Goal: Task Accomplishment & Management: Manage account settings

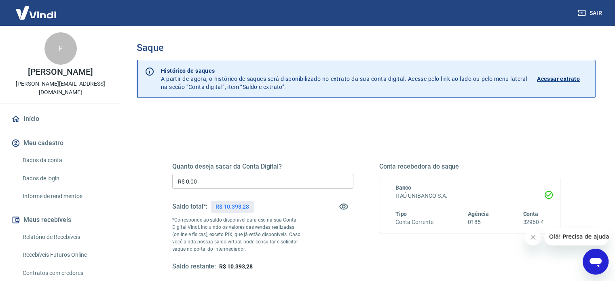
click at [225, 169] on h5 "Quanto deseja sacar da Conta Digital?" at bounding box center [262, 167] width 181 height 8
click at [225, 179] on input "R$ 0,00" at bounding box center [262, 181] width 181 height 15
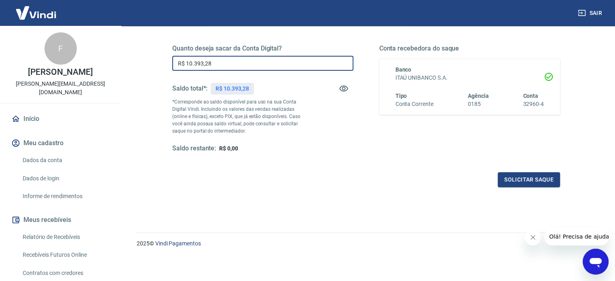
scroll to position [118, 0]
type input "R$ 10.393,28"
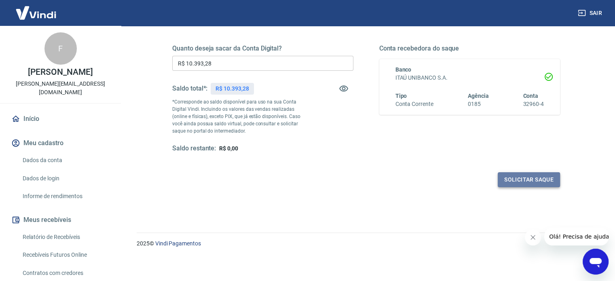
click at [529, 178] on button "Solicitar saque" at bounding box center [529, 179] width 62 height 15
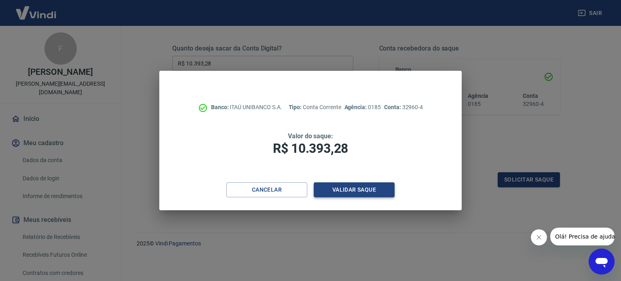
click at [348, 189] on button "Validar saque" at bounding box center [354, 189] width 81 height 15
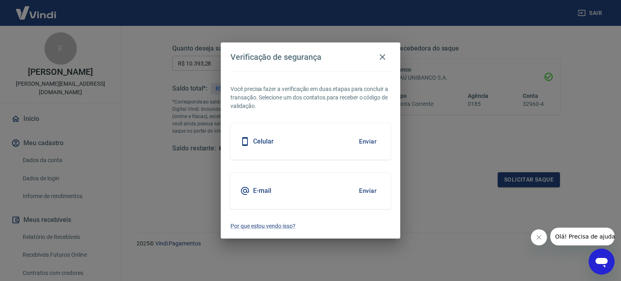
click at [368, 144] on button "Enviar" at bounding box center [368, 141] width 26 height 17
click at [359, 138] on button "Enviar" at bounding box center [368, 141] width 26 height 17
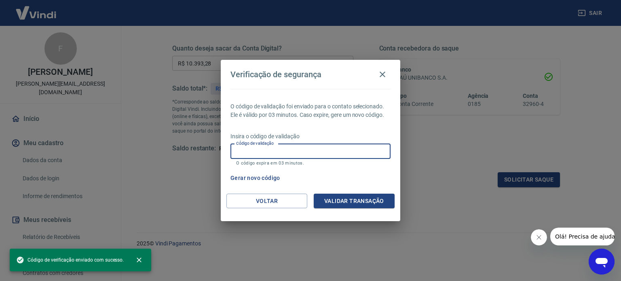
click at [351, 150] on input "Código de validação" at bounding box center [311, 151] width 160 height 15
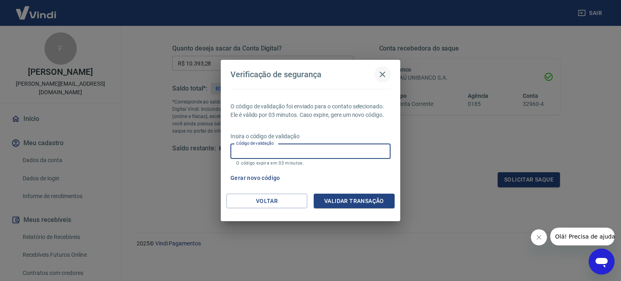
click at [381, 72] on icon "button" at bounding box center [383, 75] width 10 height 10
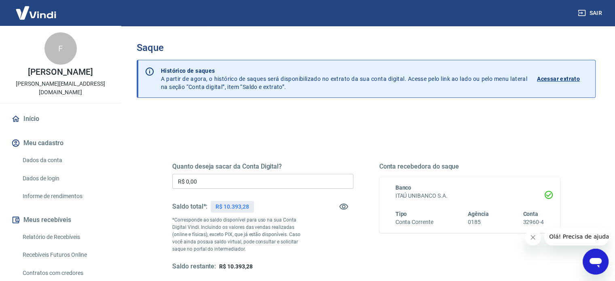
click at [270, 182] on input "R$ 0,00" at bounding box center [262, 181] width 181 height 15
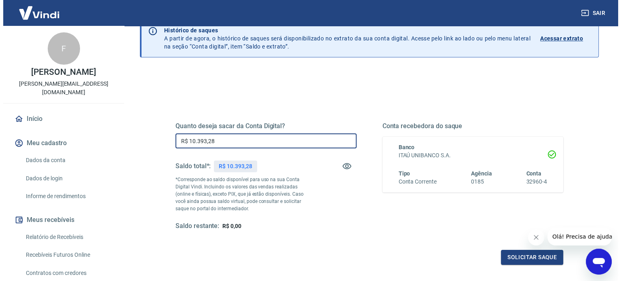
scroll to position [81, 0]
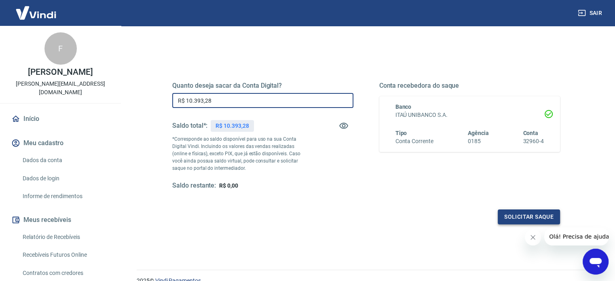
type input "R$ 10.393,28"
click at [505, 216] on button "Solicitar saque" at bounding box center [529, 217] width 62 height 15
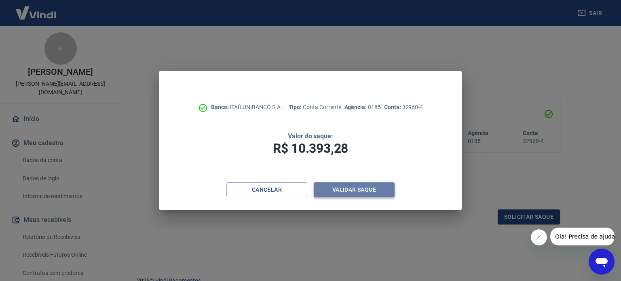
click at [356, 192] on button "Validar saque" at bounding box center [354, 189] width 81 height 15
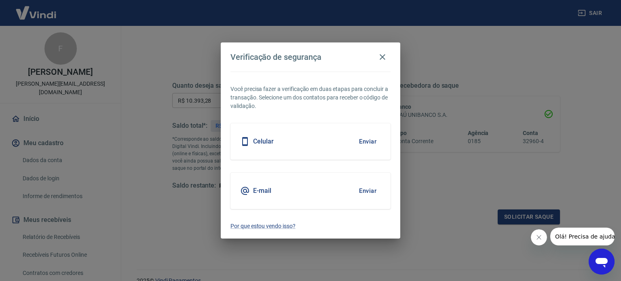
click at [372, 141] on button "Enviar" at bounding box center [368, 141] width 26 height 17
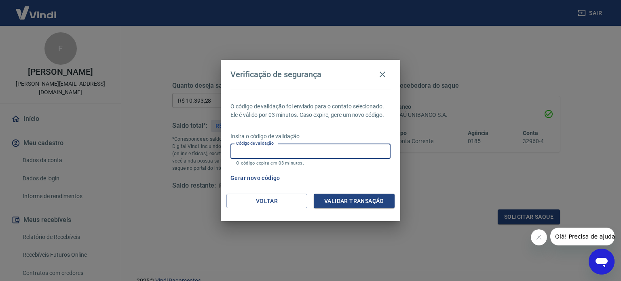
click at [358, 152] on input "Código de validação" at bounding box center [311, 151] width 160 height 15
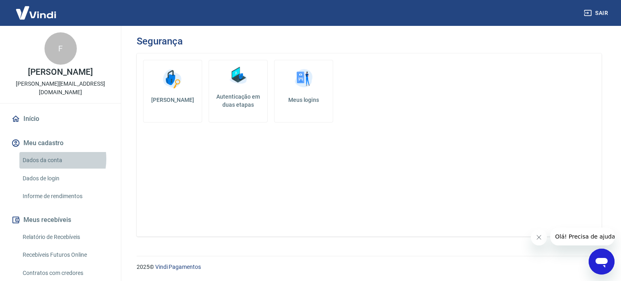
click at [42, 159] on link "Dados da conta" at bounding box center [65, 160] width 92 height 17
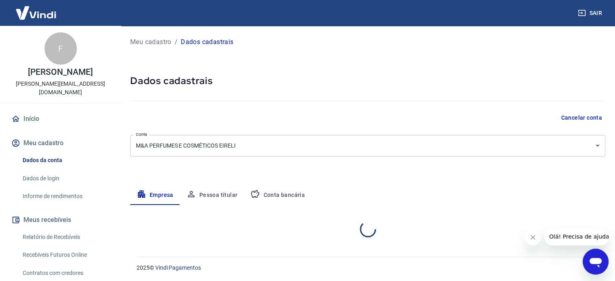
select select "SP"
select select "business"
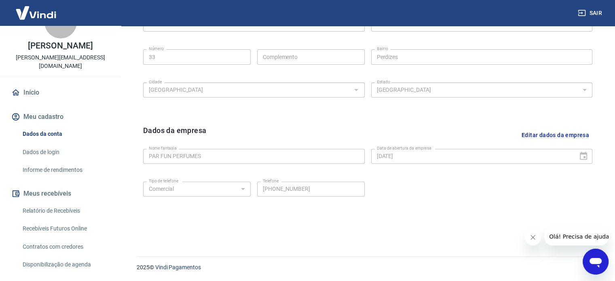
scroll to position [40, 0]
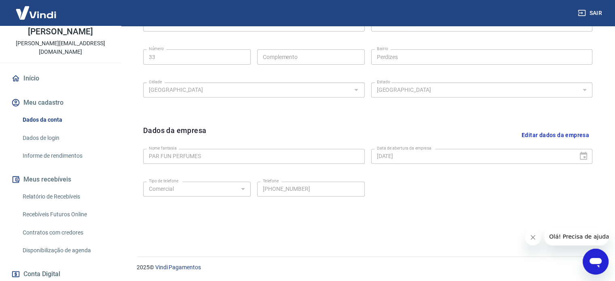
click at [46, 78] on link "Início" at bounding box center [61, 79] width 102 height 18
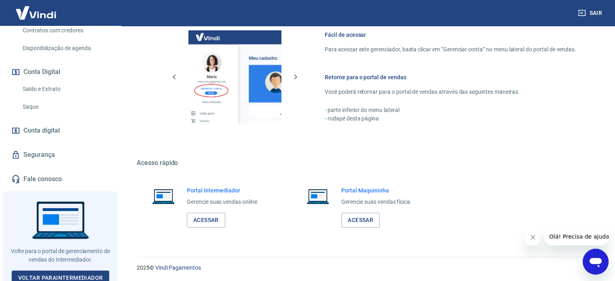
scroll to position [247, 0]
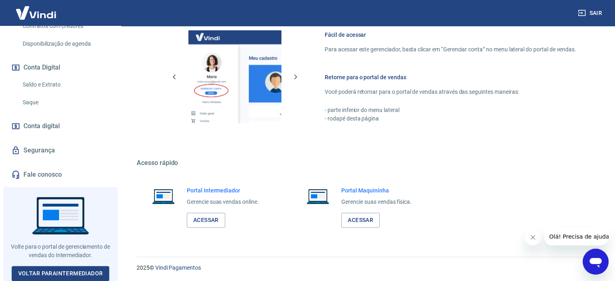
click at [49, 147] on link "Segurança" at bounding box center [61, 151] width 102 height 18
